Goal: Information Seeking & Learning: Learn about a topic

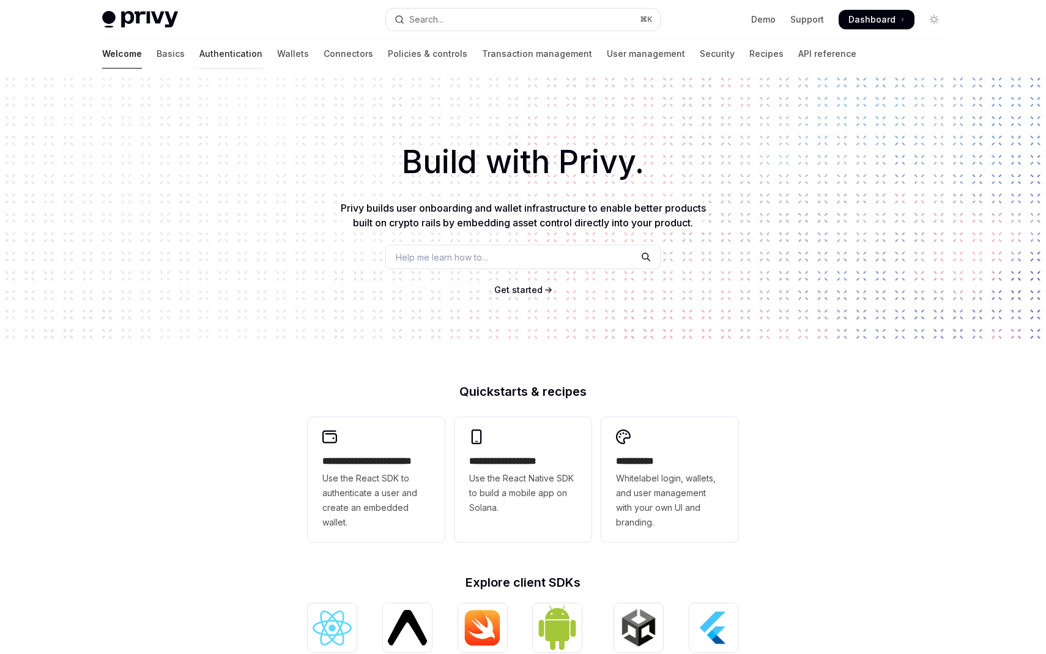
click at [199, 54] on link "Authentication" at bounding box center [230, 53] width 63 height 29
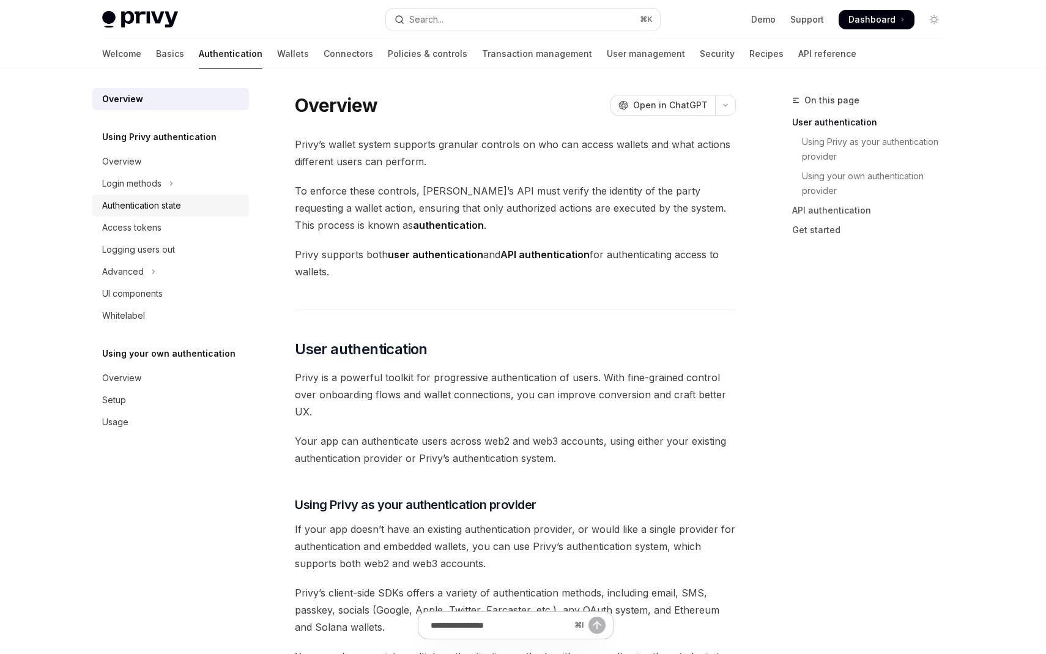
click at [171, 200] on div "Authentication state" at bounding box center [141, 205] width 79 height 15
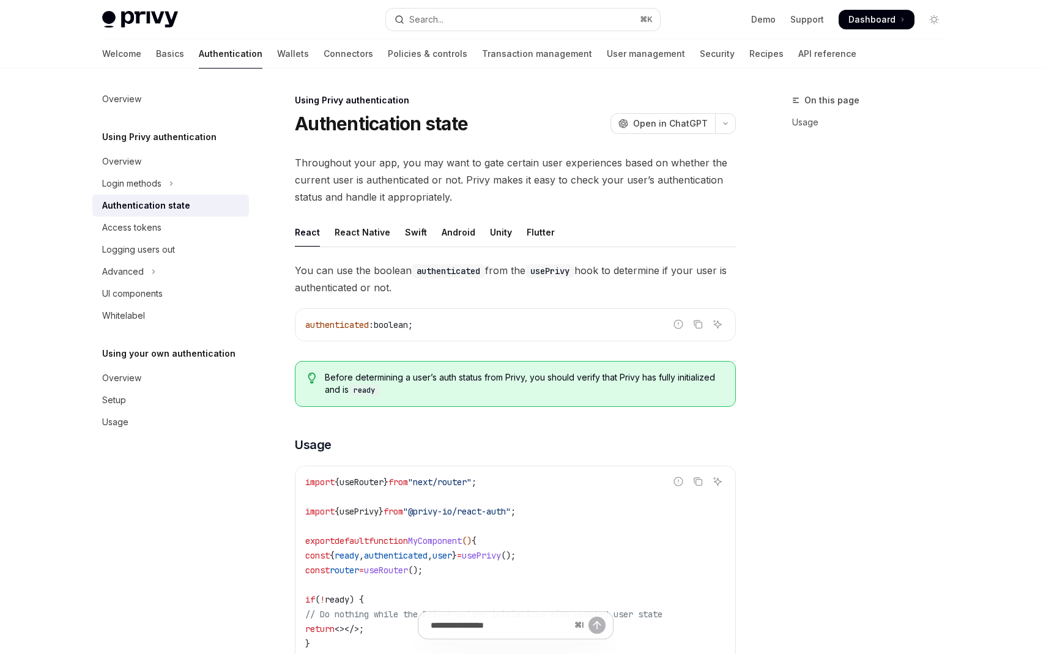
type textarea "*"
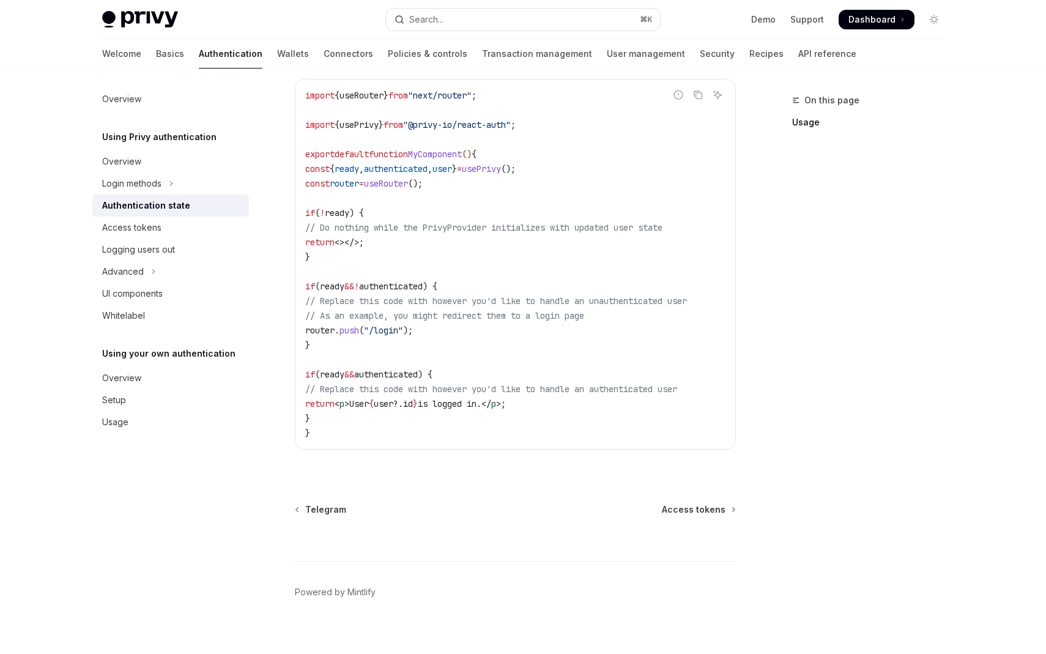
scroll to position [404, 0]
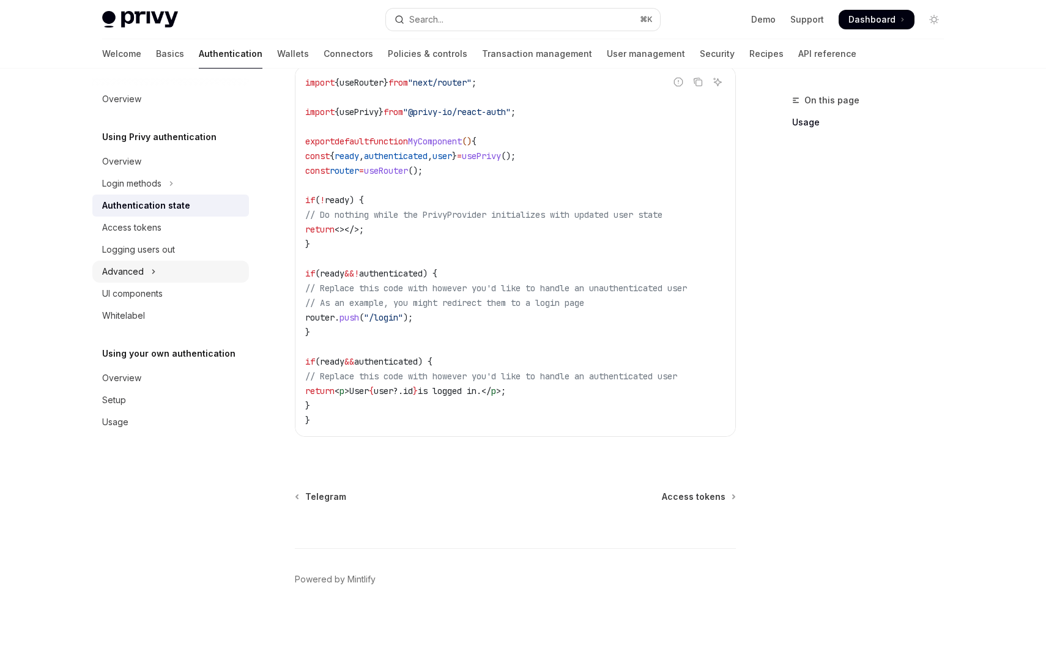
click at [149, 272] on button "Advanced" at bounding box center [170, 272] width 157 height 22
click at [150, 272] on icon "Toggle Advanced section" at bounding box center [153, 271] width 15 height 5
